Goal: Information Seeking & Learning: Learn about a topic

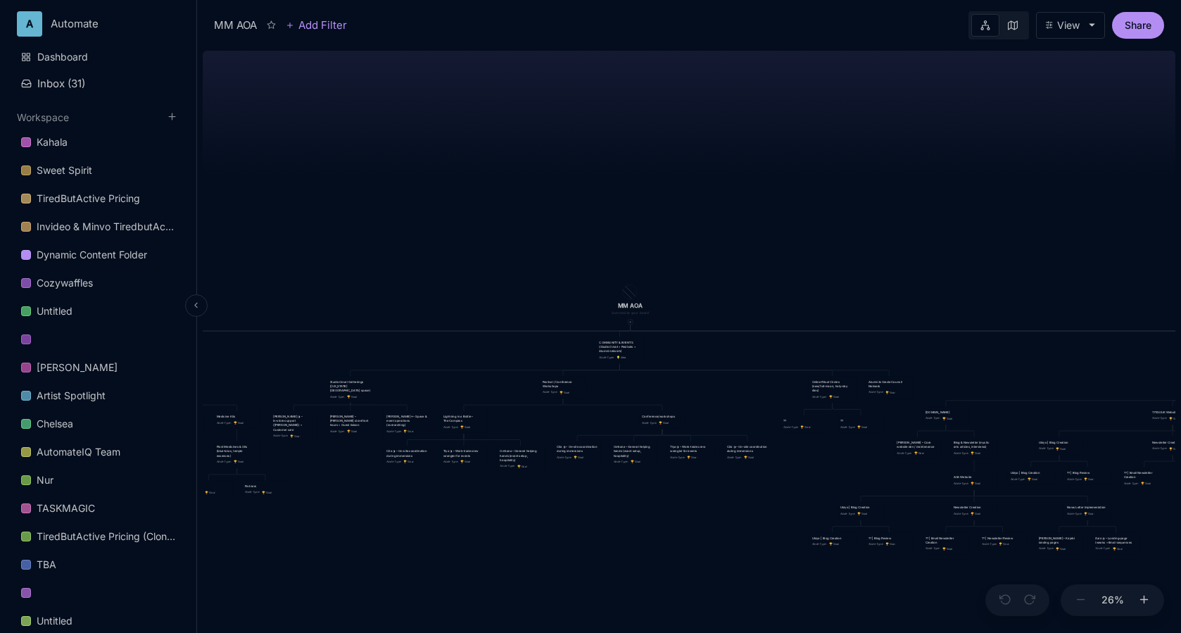
click at [199, 306] on icon at bounding box center [195, 305] width 9 height 9
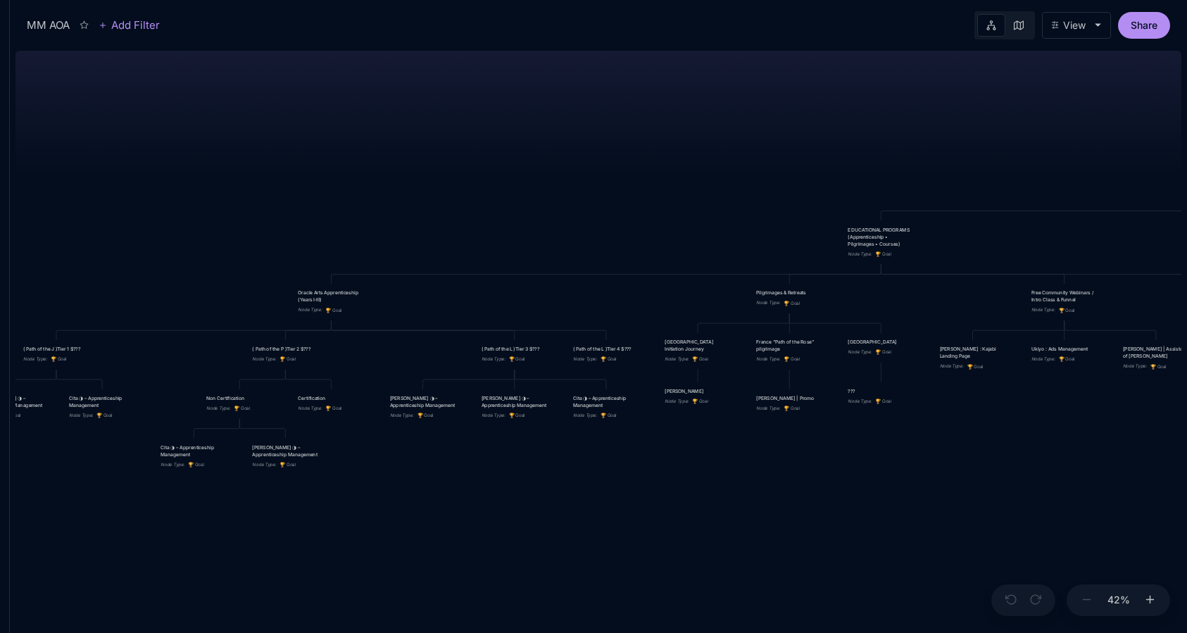
drag, startPoint x: 589, startPoint y: 156, endPoint x: 429, endPoint y: 149, distance: 160.7
click at [427, 149] on div "MM AOA EDUCATIONAL PROGRAMS (Apprenticeship • Pilgrimages • Courses) Node Type …" at bounding box center [598, 339] width 1166 height 588
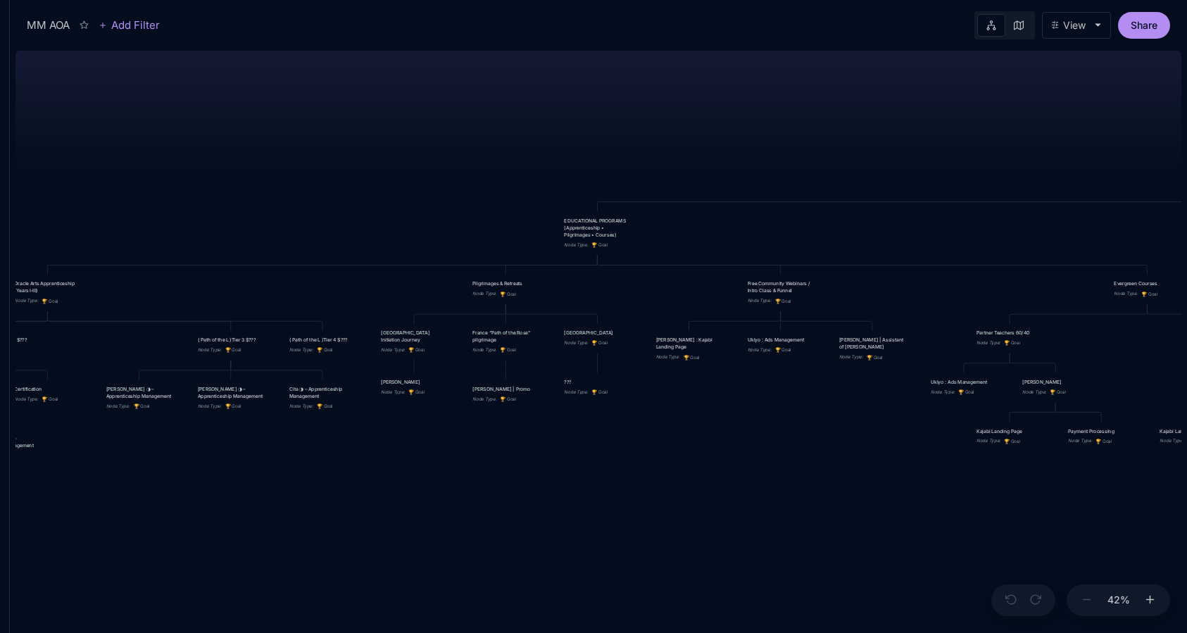
drag, startPoint x: 712, startPoint y: 111, endPoint x: 439, endPoint y: 103, distance: 274.0
click at [439, 103] on div "MM AOA EDUCATIONAL PROGRAMS (Apprenticeship • Pilgrimages • Courses) Node Type …" at bounding box center [598, 339] width 1166 height 588
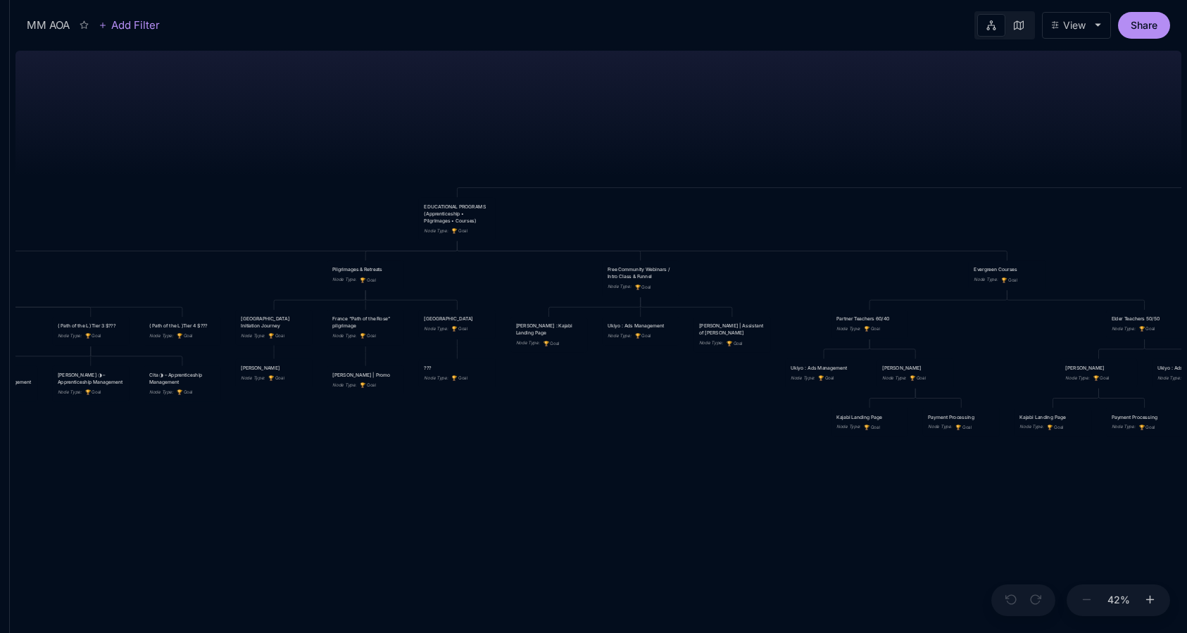
drag, startPoint x: 775, startPoint y: 151, endPoint x: 413, endPoint y: 139, distance: 362.7
click at [413, 139] on div "MM AOA EDUCATIONAL PROGRAMS (Apprenticeship • Pilgrimages • Courses) Node Type …" at bounding box center [598, 339] width 1166 height 588
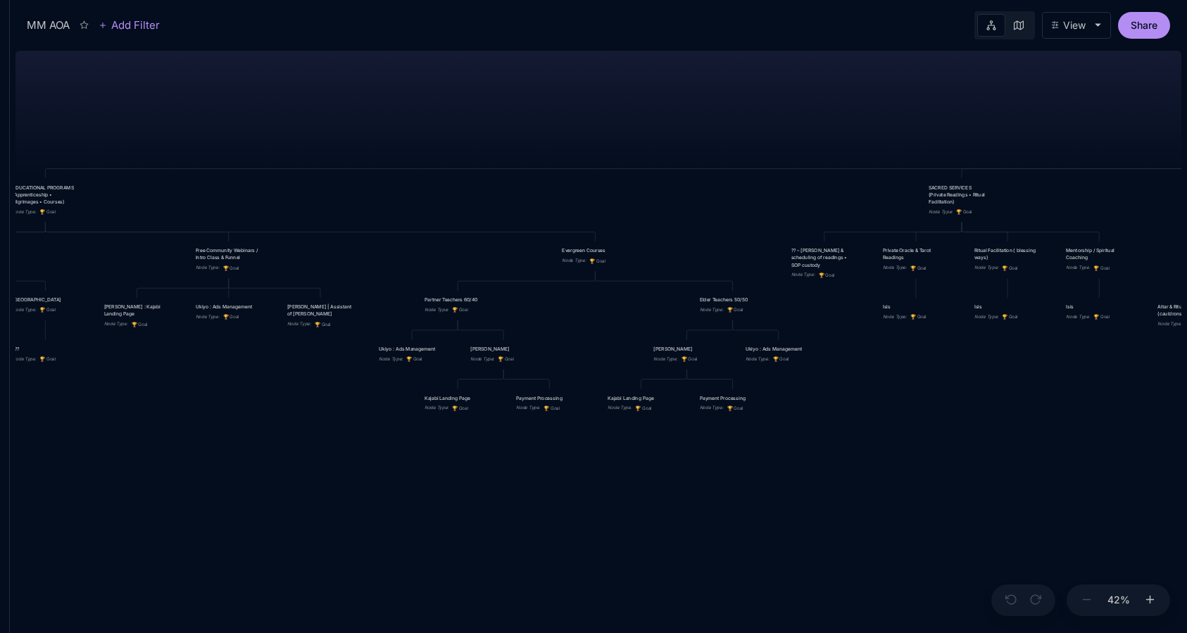
drag, startPoint x: 677, startPoint y: 86, endPoint x: 485, endPoint y: 75, distance: 192.5
click at [485, 75] on div "MM AOA EDUCATIONAL PROGRAMS (Apprenticeship • Pilgrimages • Courses) Node Type …" at bounding box center [598, 339] width 1166 height 588
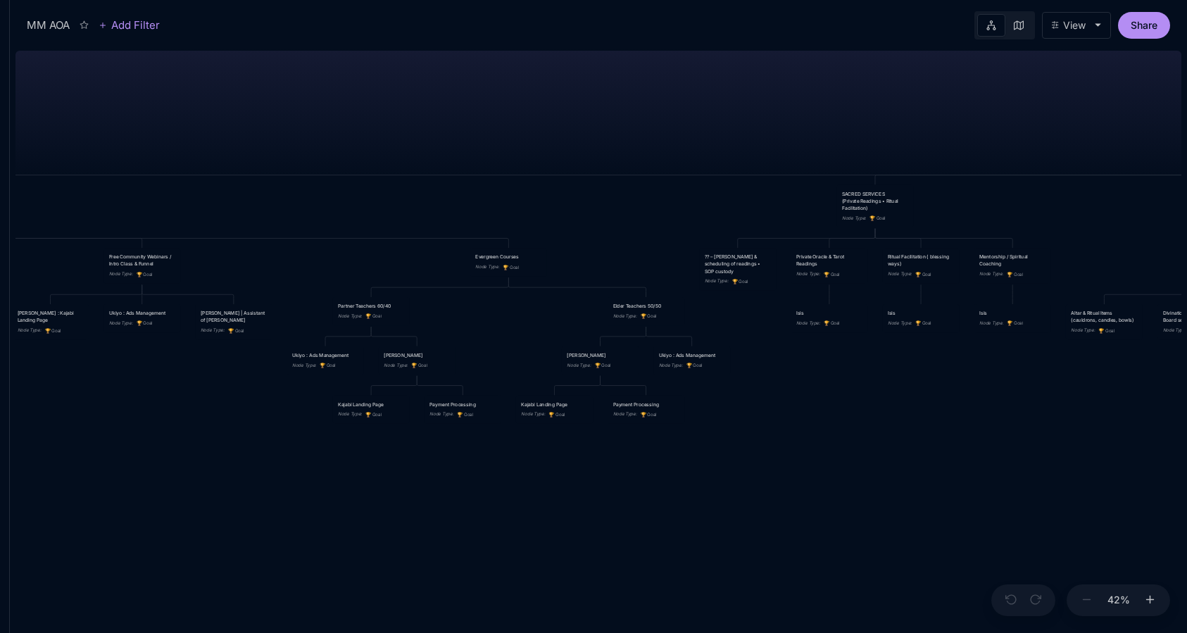
drag, startPoint x: 485, startPoint y: 75, endPoint x: 418, endPoint y: 77, distance: 66.9
click at [418, 77] on div "MM AOA EDUCATIONAL PROGRAMS (Apprenticeship • Pilgrimages • Courses) Node Type …" at bounding box center [598, 339] width 1166 height 588
drag, startPoint x: 425, startPoint y: 115, endPoint x: 636, endPoint y: 111, distance: 211.3
click at [636, 111] on div "MM AOA EDUCATIONAL PROGRAMS (Apprenticeship • Pilgrimages • Courses) Node Type …" at bounding box center [598, 339] width 1166 height 588
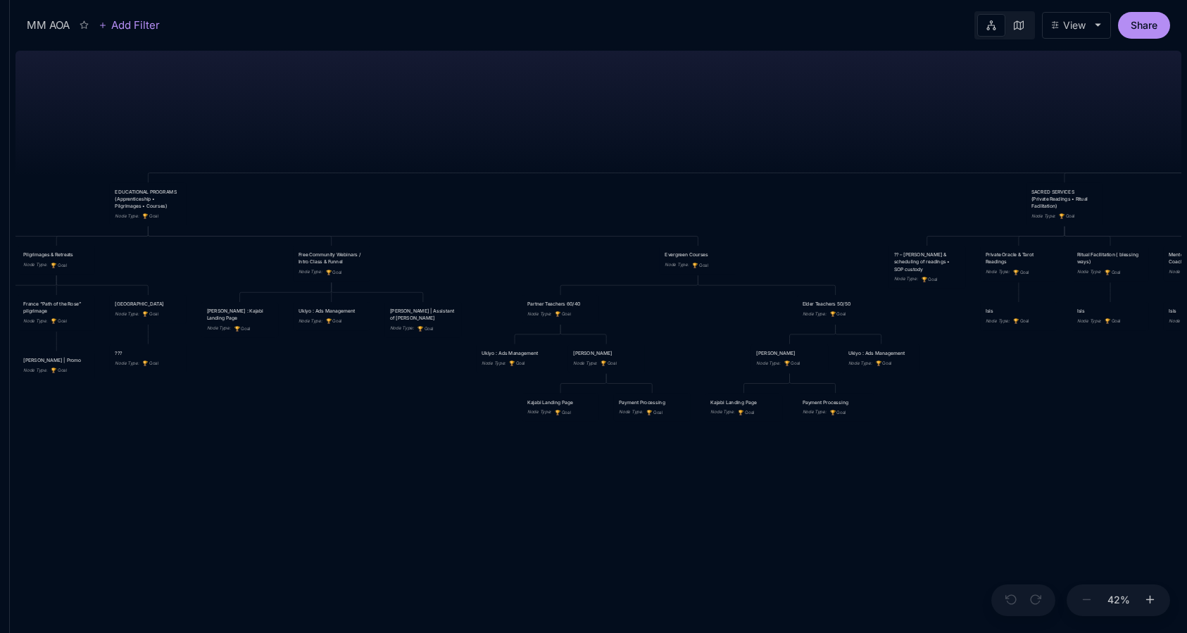
drag, startPoint x: 282, startPoint y: 136, endPoint x: 89, endPoint y: 123, distance: 194.0
click at [89, 123] on div "MM AOA EDUCATIONAL PROGRAMS (Apprenticeship • Pilgrimages • Courses) Node Type …" at bounding box center [598, 339] width 1166 height 588
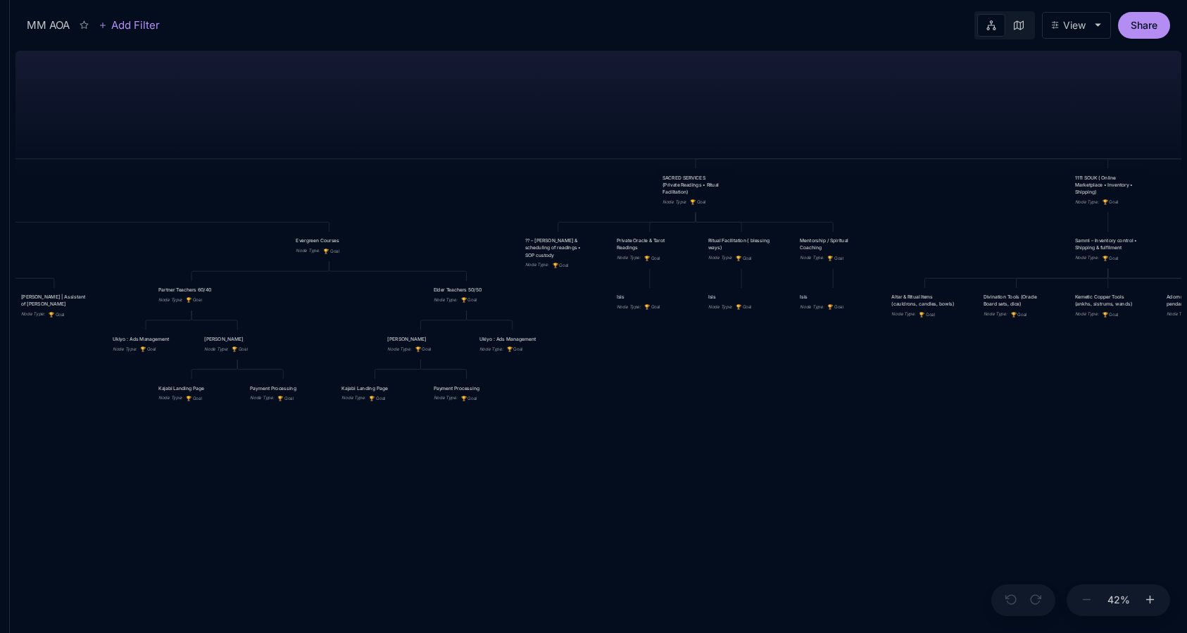
drag, startPoint x: 885, startPoint y: 113, endPoint x: 641, endPoint y: 112, distance: 244.3
click at [641, 112] on div "MM AOA EDUCATIONAL PROGRAMS (Apprenticeship • Pilgrimages • Courses) Node Type …" at bounding box center [598, 339] width 1166 height 588
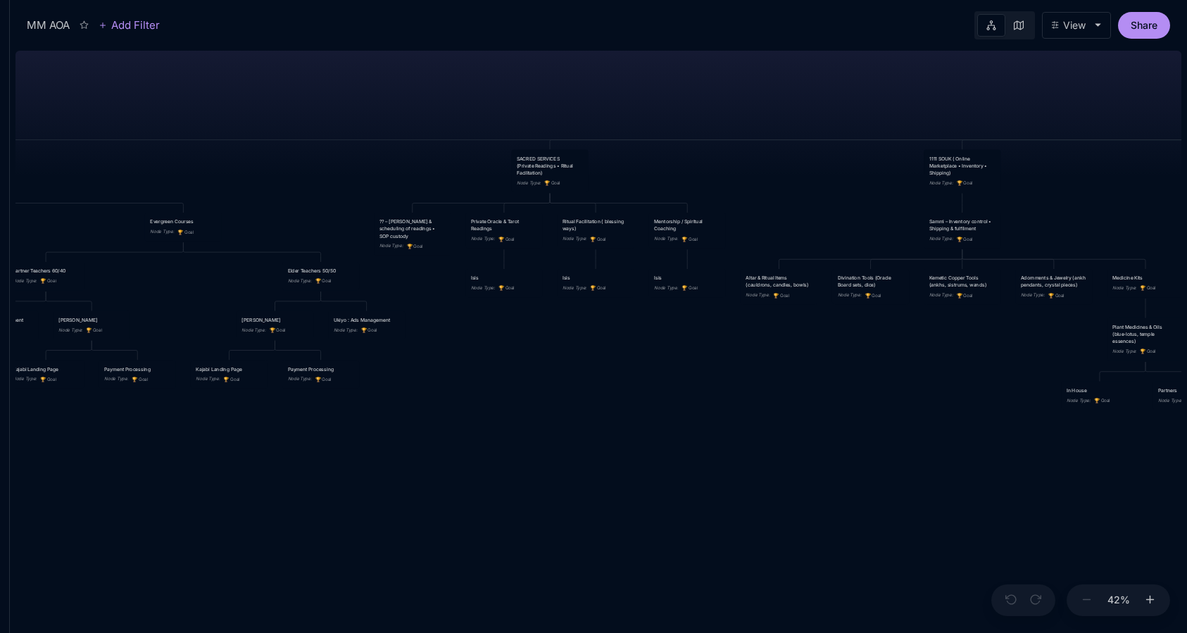
drag, startPoint x: 837, startPoint y: 132, endPoint x: 350, endPoint y: 177, distance: 489.3
click at [350, 177] on div "MM AOA EDUCATIONAL PROGRAMS (Apprenticeship • Pilgrimages • Courses) Node Type …" at bounding box center [598, 339] width 1166 height 588
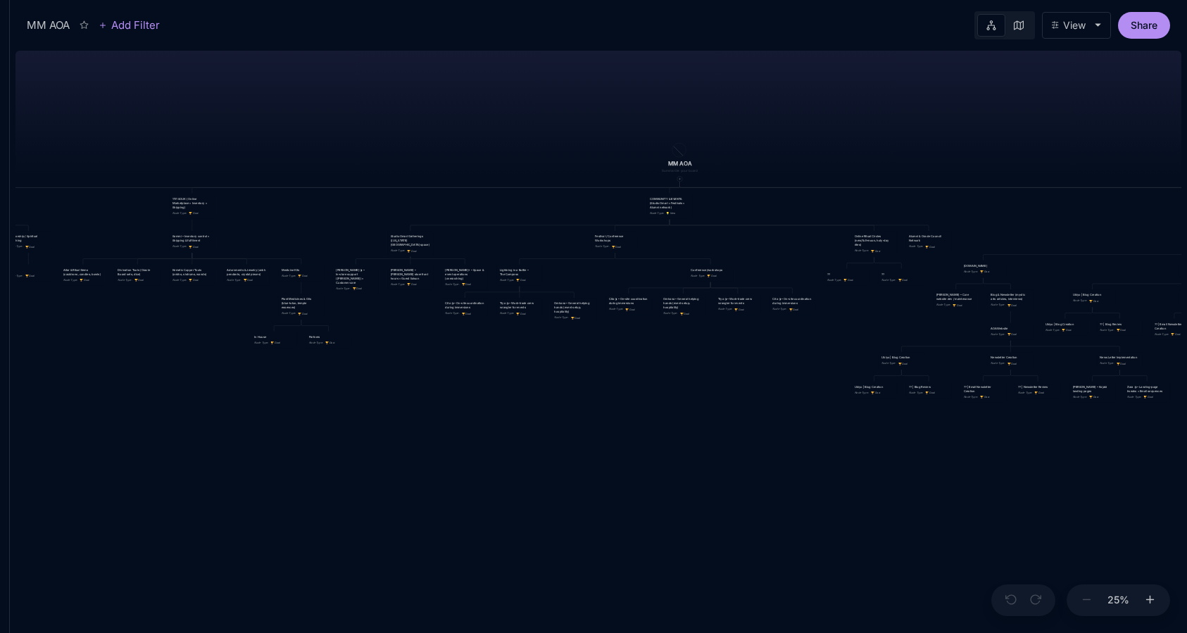
drag, startPoint x: 610, startPoint y: 149, endPoint x: 329, endPoint y: 143, distance: 281.7
click at [329, 143] on div "MM AOA EDUCATIONAL PROGRAMS (Apprenticeship • Pilgrimages • Courses) Node Type …" at bounding box center [598, 339] width 1166 height 588
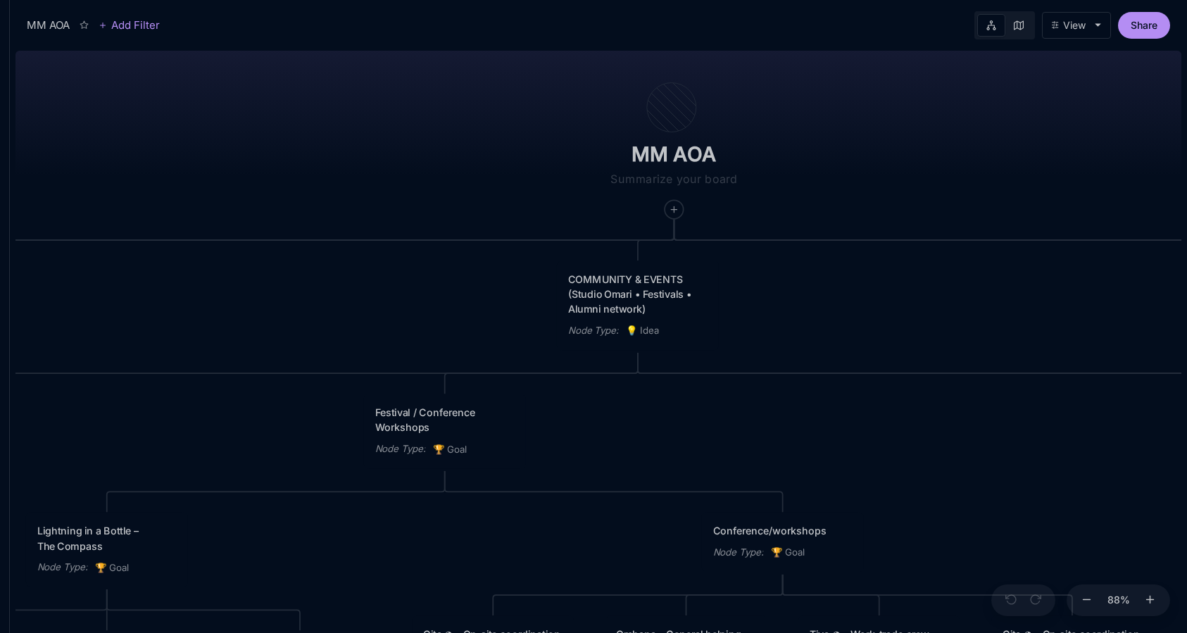
drag, startPoint x: 651, startPoint y: 146, endPoint x: 476, endPoint y: 151, distance: 174.7
click at [476, 151] on div "MM AOA EDUCATIONAL PROGRAMS (Apprenticeship • Pilgrimages • Courses) Node Type …" at bounding box center [598, 339] width 1166 height 588
